Goal: Information Seeking & Learning: Find specific page/section

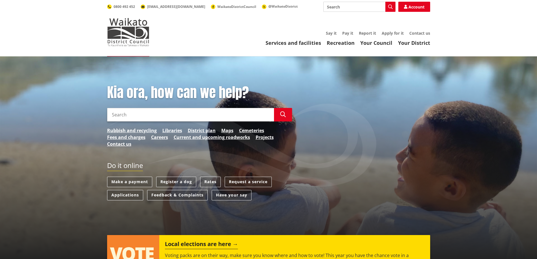
click at [349, 6] on input "Search" at bounding box center [359, 7] width 72 height 10
type input "ps3"
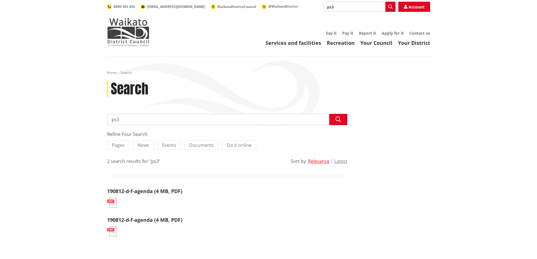
drag, startPoint x: 121, startPoint y: 121, endPoint x: 98, endPoint y: 121, distance: 24.0
click at [98, 121] on div "Home Search Search Search ps3 Search Refine Your Search Pages News Events Docum…" at bounding box center [268, 161] width 537 height 211
type input "producer statement"
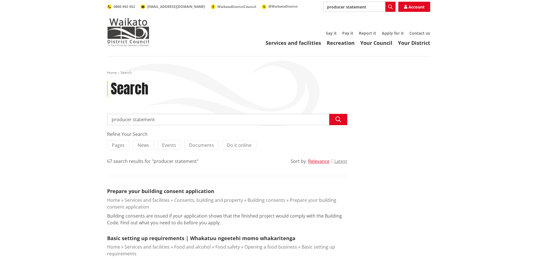
scroll to position [28, 0]
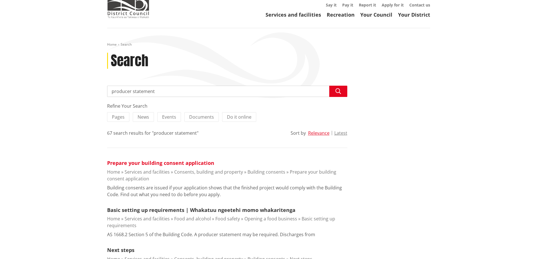
click at [187, 163] on link "Prepare your building consent application" at bounding box center [160, 163] width 107 height 7
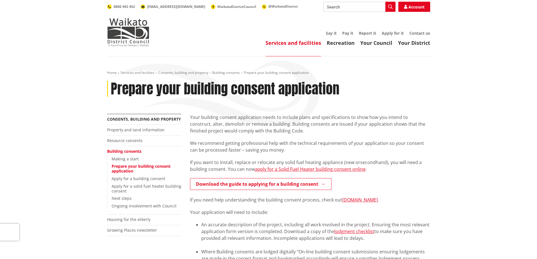
click at [309, 42] on link "Services and facilities" at bounding box center [294, 42] width 56 height 7
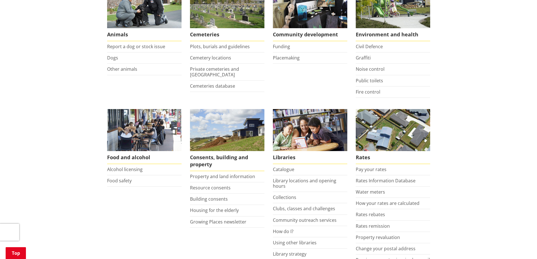
scroll to position [141, 0]
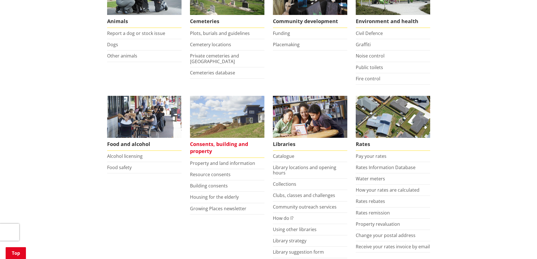
click at [205, 146] on span "Consents, building and property" at bounding box center [227, 148] width 74 height 20
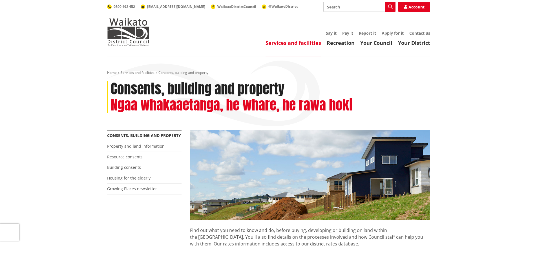
click at [301, 44] on link "Services and facilities" at bounding box center [294, 42] width 56 height 7
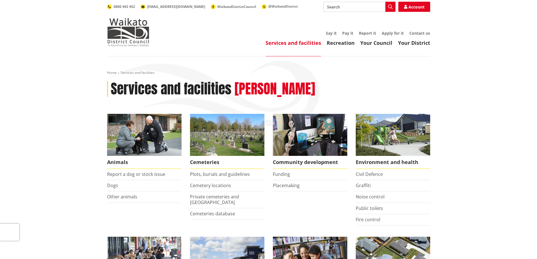
click at [341, 6] on input "Search" at bounding box center [359, 7] width 72 height 10
type input "forms"
click at [392, 6] on icon "button" at bounding box center [390, 7] width 5 height 5
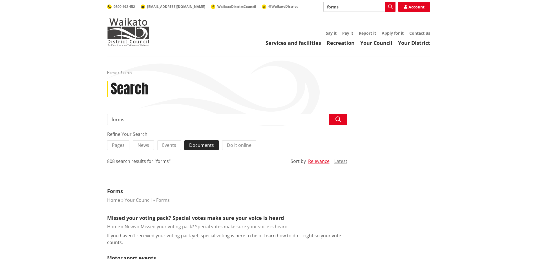
click at [204, 146] on span "Documents" at bounding box center [201, 145] width 25 height 6
click at [0, 0] on input "Documents" at bounding box center [0, 0] width 0 height 0
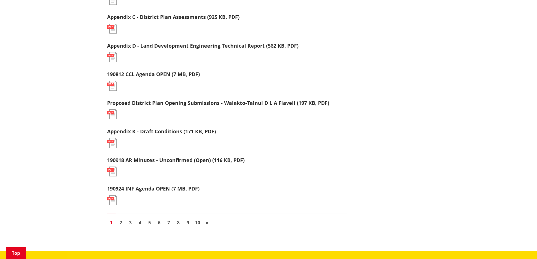
scroll to position [592, 0]
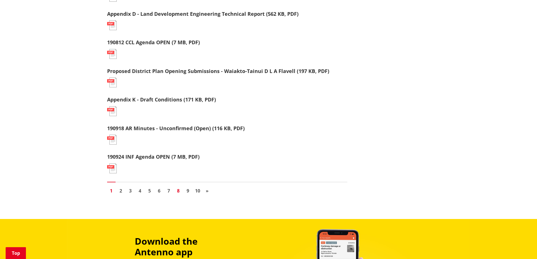
click at [180, 191] on link "8" at bounding box center [178, 191] width 8 height 8
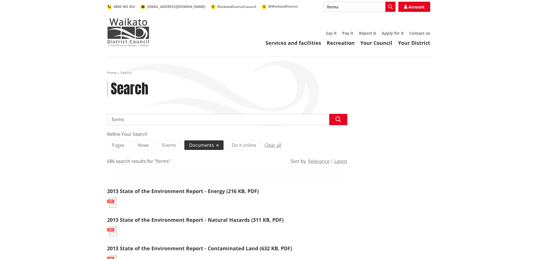
click at [150, 118] on input "forms" at bounding box center [227, 119] width 240 height 11
type input "form producer statement"
click at [338, 118] on icon "button" at bounding box center [338, 120] width 6 height 6
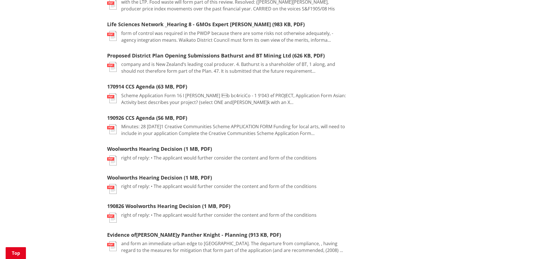
scroll to position [592, 0]
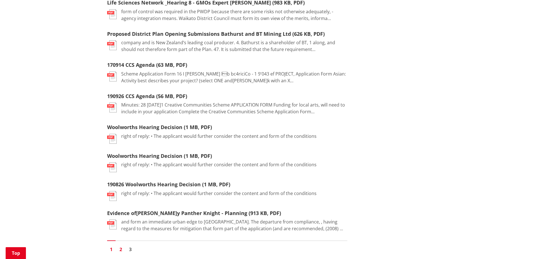
click at [122, 245] on link "2" at bounding box center [121, 249] width 8 height 8
